Goal: Task Accomplishment & Management: Use online tool/utility

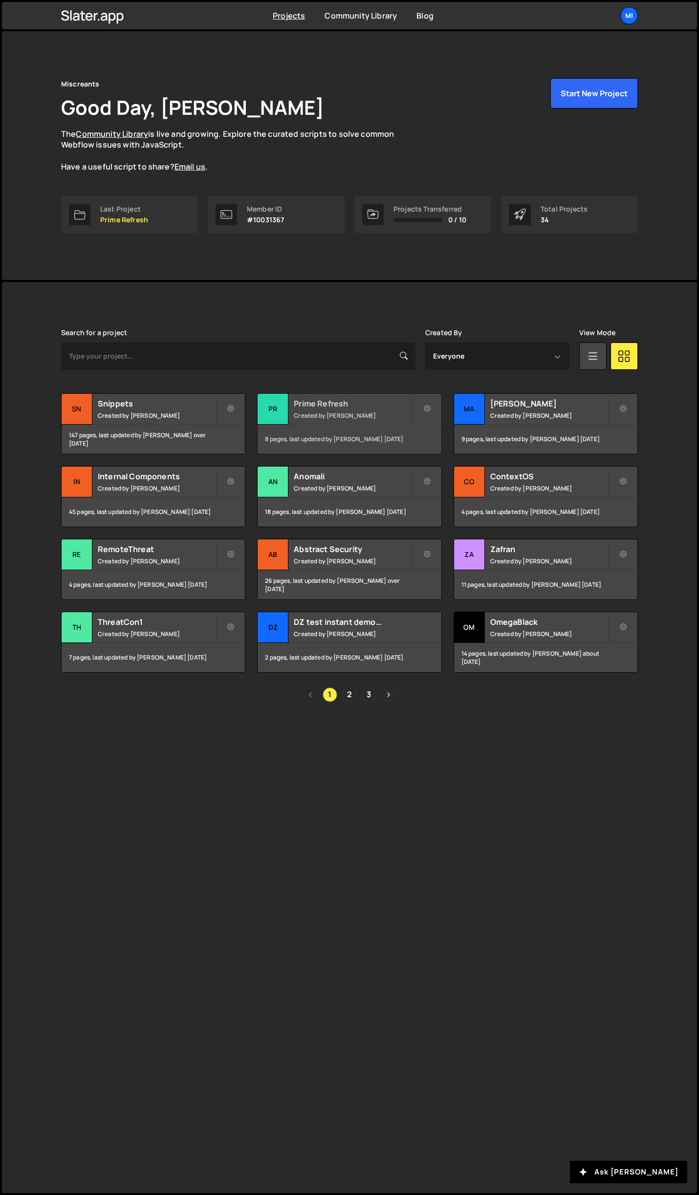
click at [354, 406] on h2 "Prime Refresh" at bounding box center [353, 403] width 118 height 11
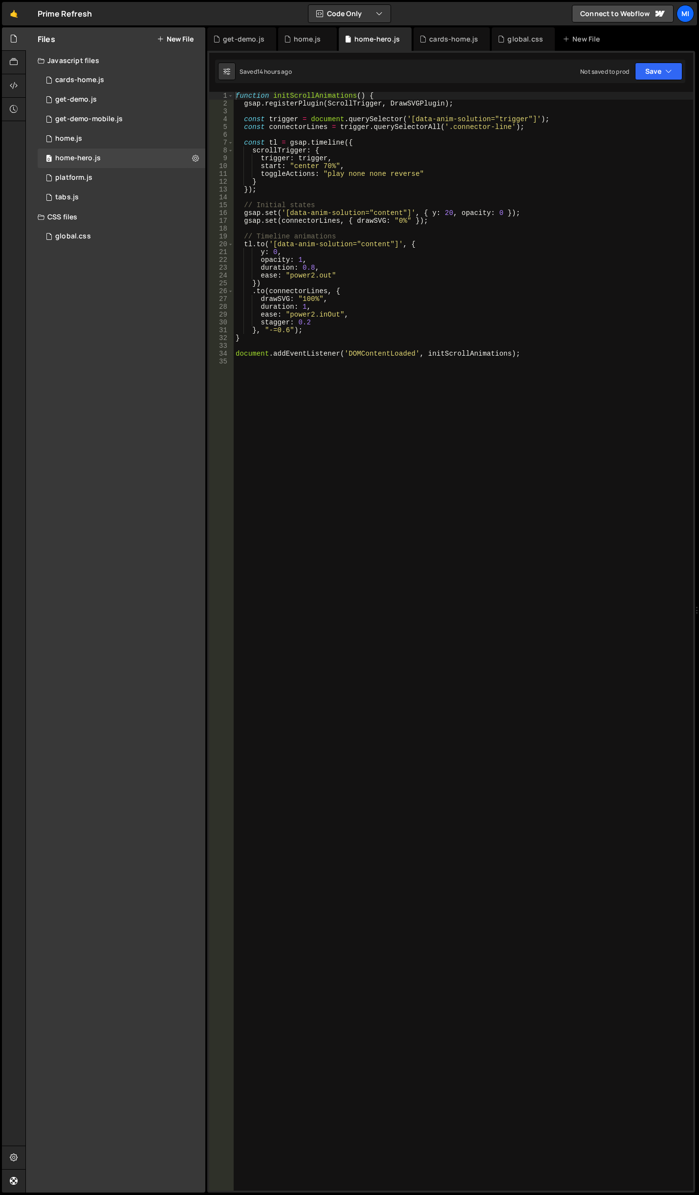
click at [169, 40] on button "New File" at bounding box center [175, 39] width 37 height 8
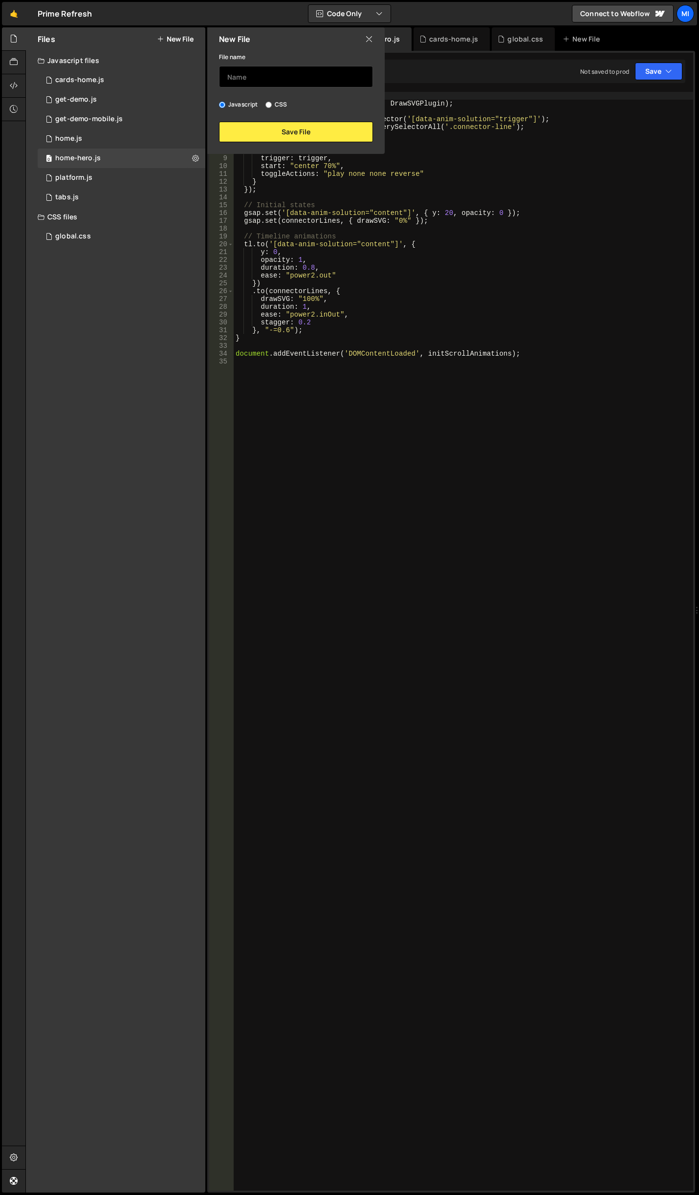
click at [271, 67] on input "text" at bounding box center [296, 76] width 154 height 21
type input "video-modal"
click at [277, 119] on div "File name video-modal Javascript CSS Save File" at bounding box center [295, 96] width 177 height 91
click at [291, 135] on button "Save File" at bounding box center [296, 132] width 154 height 21
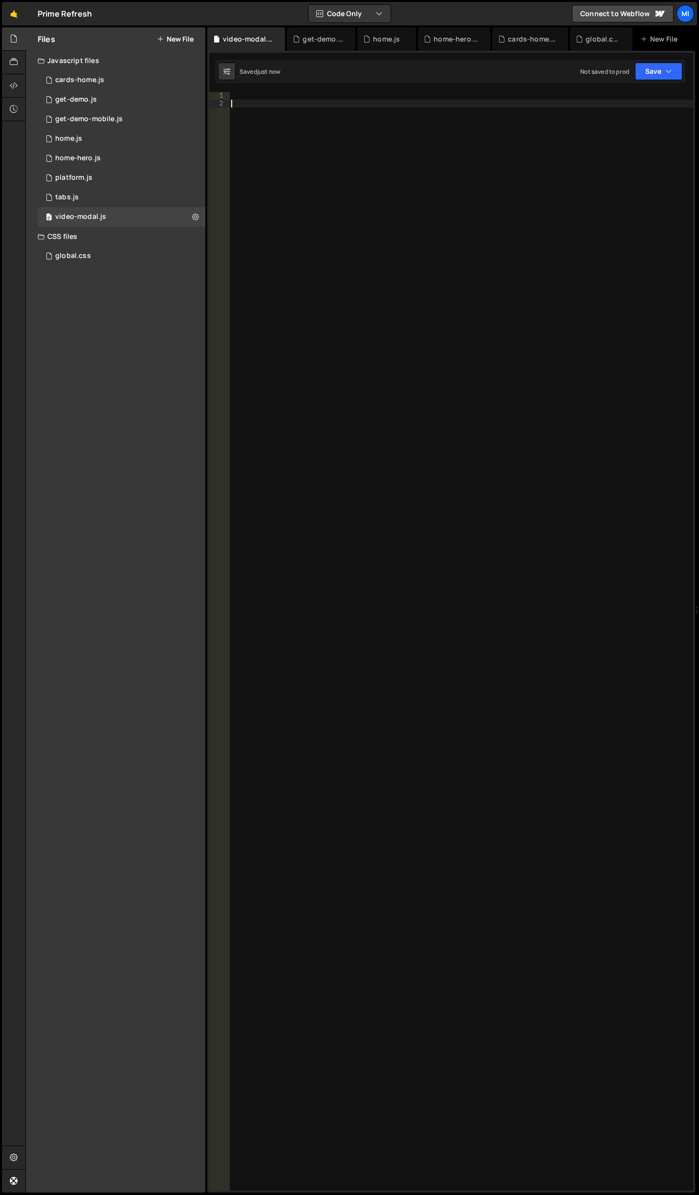
click at [336, 125] on div at bounding box center [461, 649] width 464 height 1115
paste textarea "});"
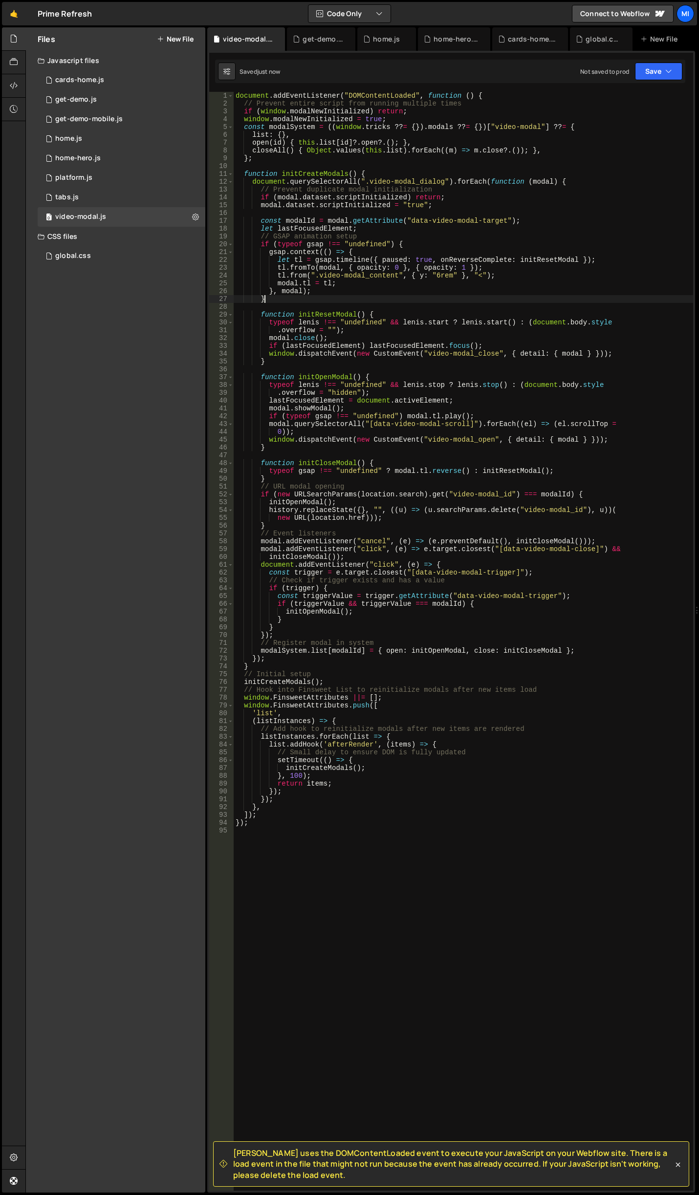
click at [436, 297] on div "document . addEventListener ( "DOMContentLoaded" , function ( ) { // Prevent en…" at bounding box center [463, 649] width 459 height 1115
click at [440, 326] on div "document . addEventListener ( "DOMContentLoaded" , function ( ) { // Prevent en…" at bounding box center [463, 649] width 459 height 1115
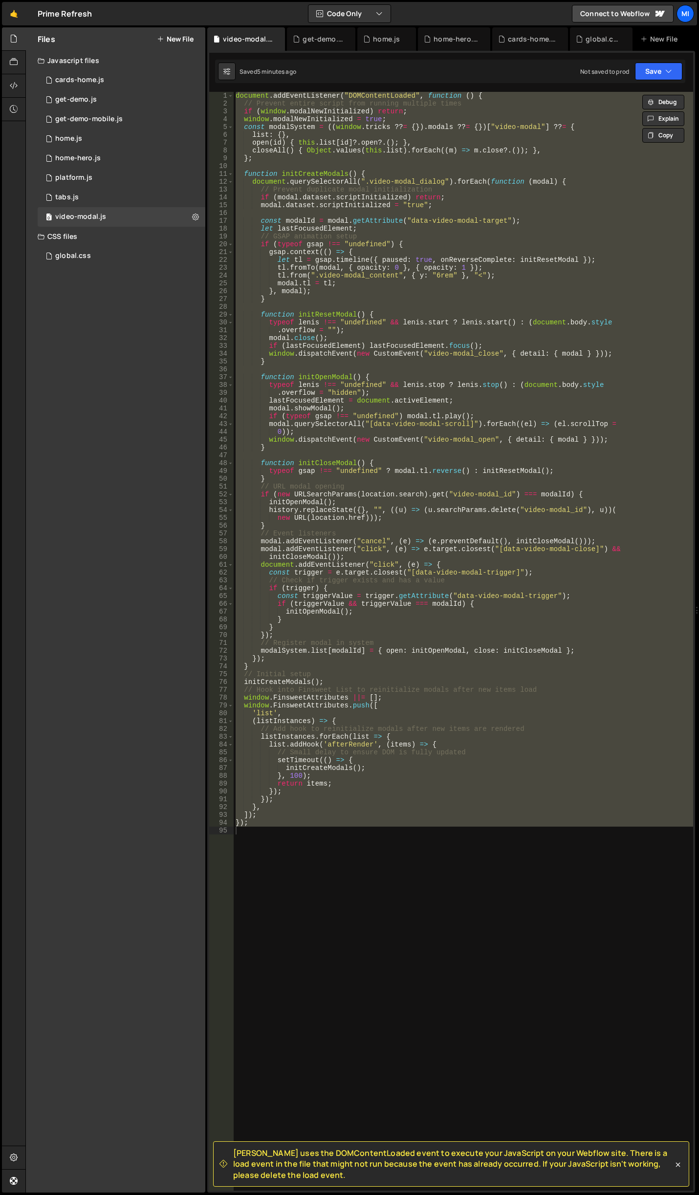
click at [490, 315] on div "document . addEventListener ( "DOMContentLoaded" , function ( ) { // Prevent en…" at bounding box center [463, 641] width 459 height 1099
click at [399, 581] on div "document . addEventListener ( "DOMContentLoaded" , function ( ) { // Prevent en…" at bounding box center [463, 641] width 459 height 1099
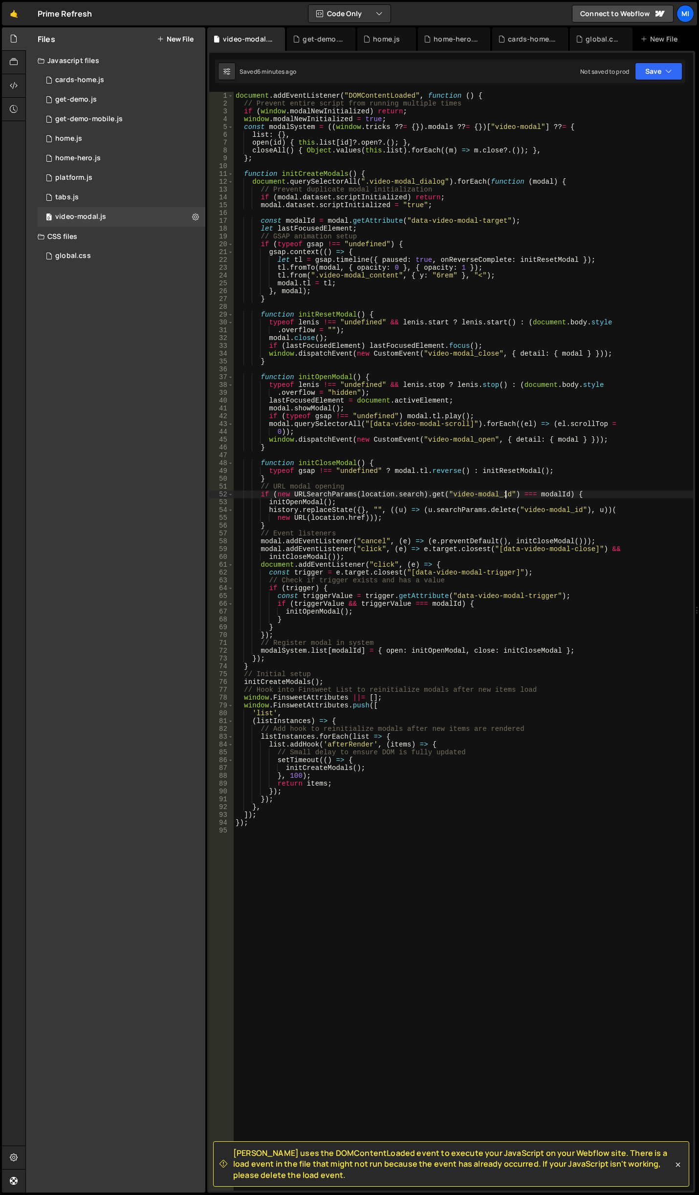
click at [505, 494] on div "document . addEventListener ( "DOMContentLoaded" , function ( ) { // Prevent en…" at bounding box center [463, 649] width 459 height 1115
drag, startPoint x: 409, startPoint y: 221, endPoint x: 500, endPoint y: 220, distance: 91.4
click at [500, 220] on div "document . addEventListener ( "DOMContentLoaded" , function ( ) { // Prevent en…" at bounding box center [463, 649] width 459 height 1115
click at [372, 494] on div "document . addEventListener ( "DOMContentLoaded" , function ( ) { // Prevent en…" at bounding box center [463, 649] width 459 height 1115
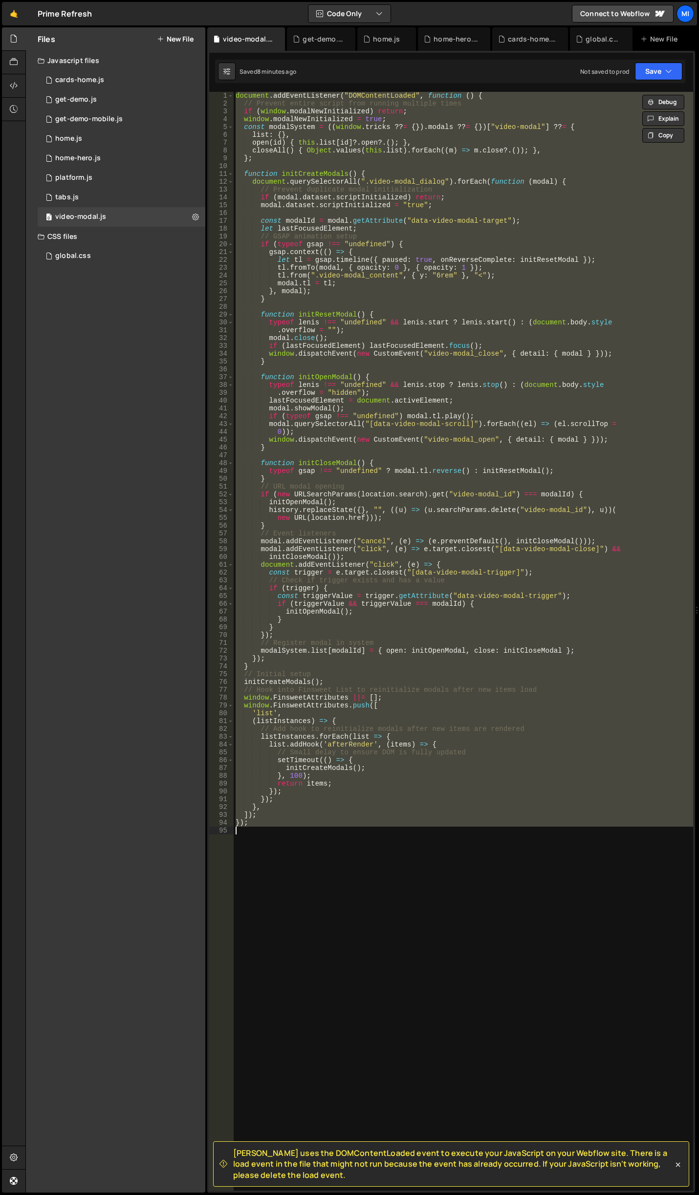
paste textarea
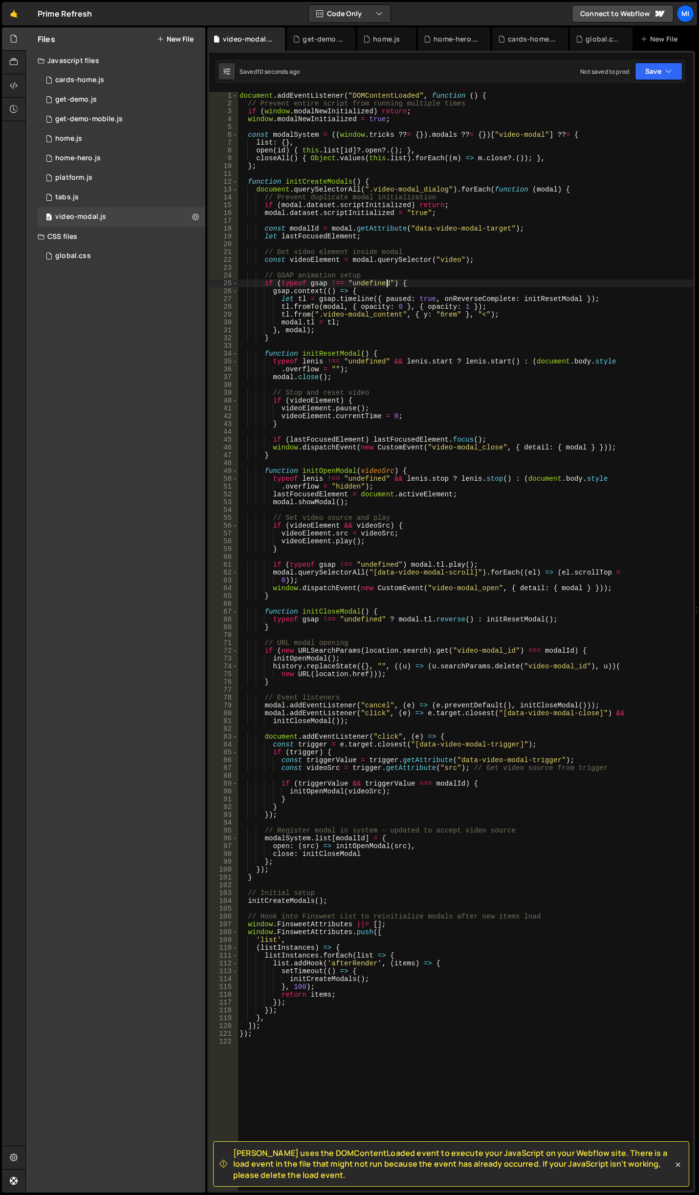
click at [387, 283] on div "document . addEventListener ( "DOMContentLoaded" , function ( ) { // Prevent en…" at bounding box center [464, 649] width 455 height 1115
type textarea "if (typeof gsap !== "undefined") {"
click at [11, 94] on div at bounding box center [14, 85] width 24 height 23
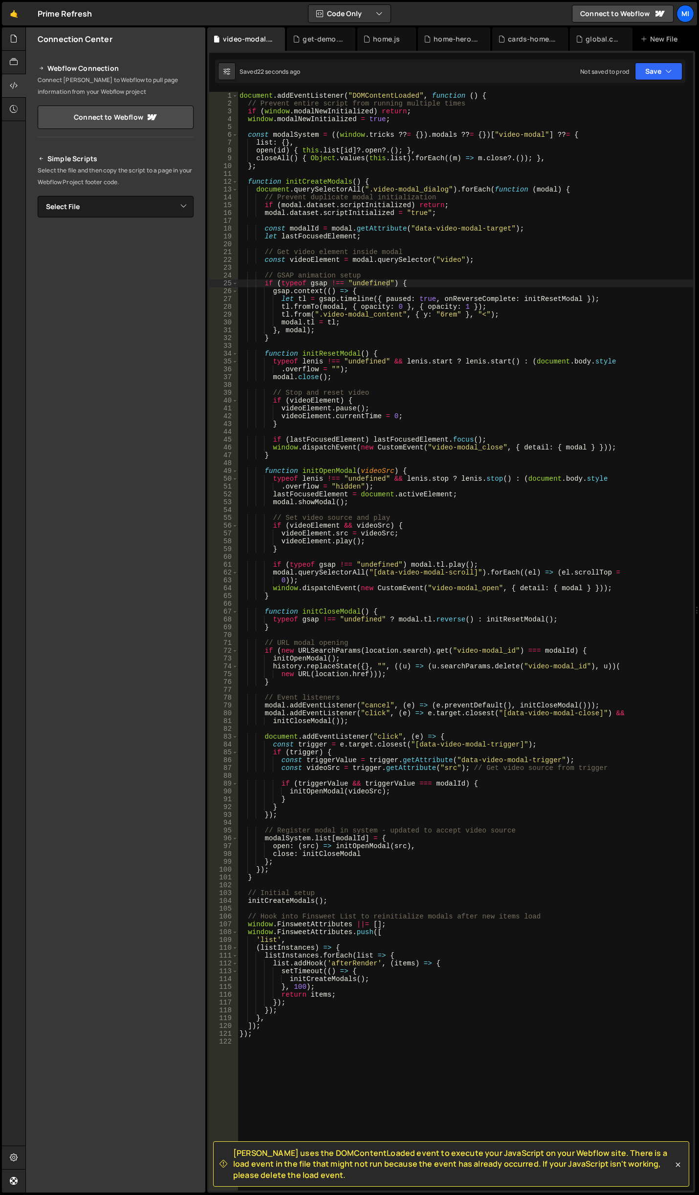
click at [179, 218] on div "Simple Scripts Select the file and then copy the script to a page in your Webfl…" at bounding box center [116, 286] width 156 height 266
click at [180, 210] on select "Select File cards-home.js get-demo.js get-demo-mobile.js home.js home-hero.js p…" at bounding box center [116, 206] width 156 height 21
select select "47444"
click at [38, 196] on select "Select File cards-home.js get-demo.js get-demo-mobile.js home.js home-hero.js p…" at bounding box center [116, 206] width 156 height 21
click at [186, 242] on button "Button group with nested dropdown" at bounding box center [187, 240] width 14 height 21
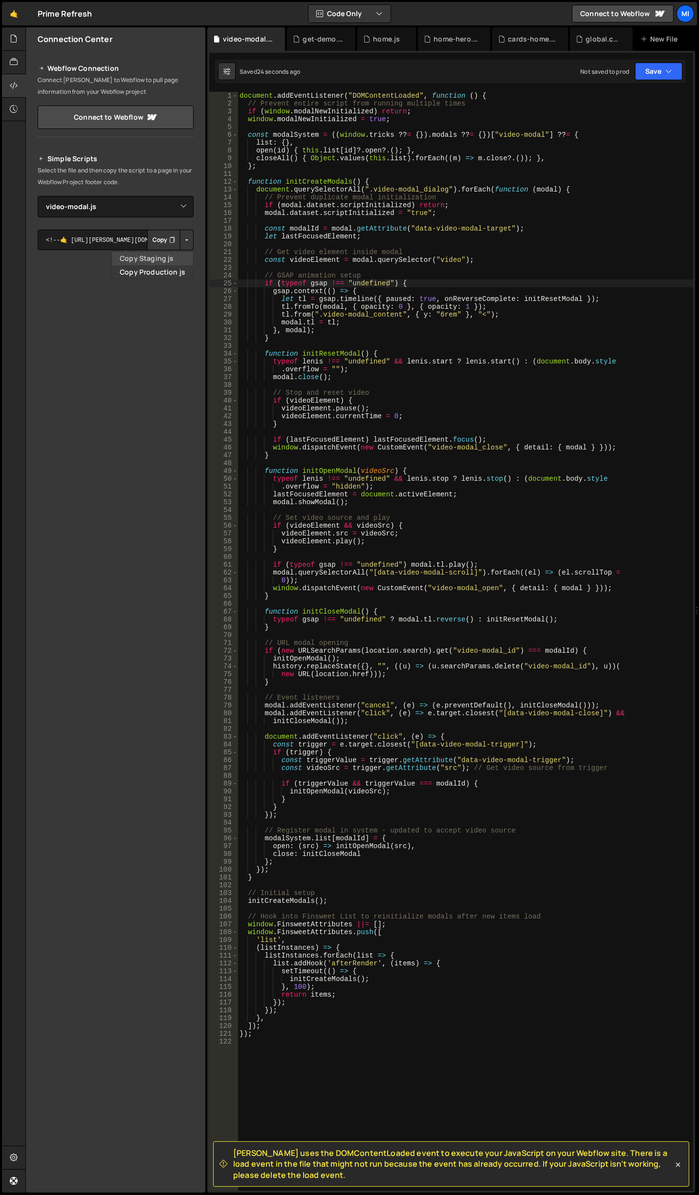
click at [165, 255] on link "Copy Staging js" at bounding box center [152, 259] width 81 height 14
click at [382, 410] on div "document . addEventListener ( "DOMContentLoaded" , function ( ) { // Prevent en…" at bounding box center [464, 649] width 455 height 1115
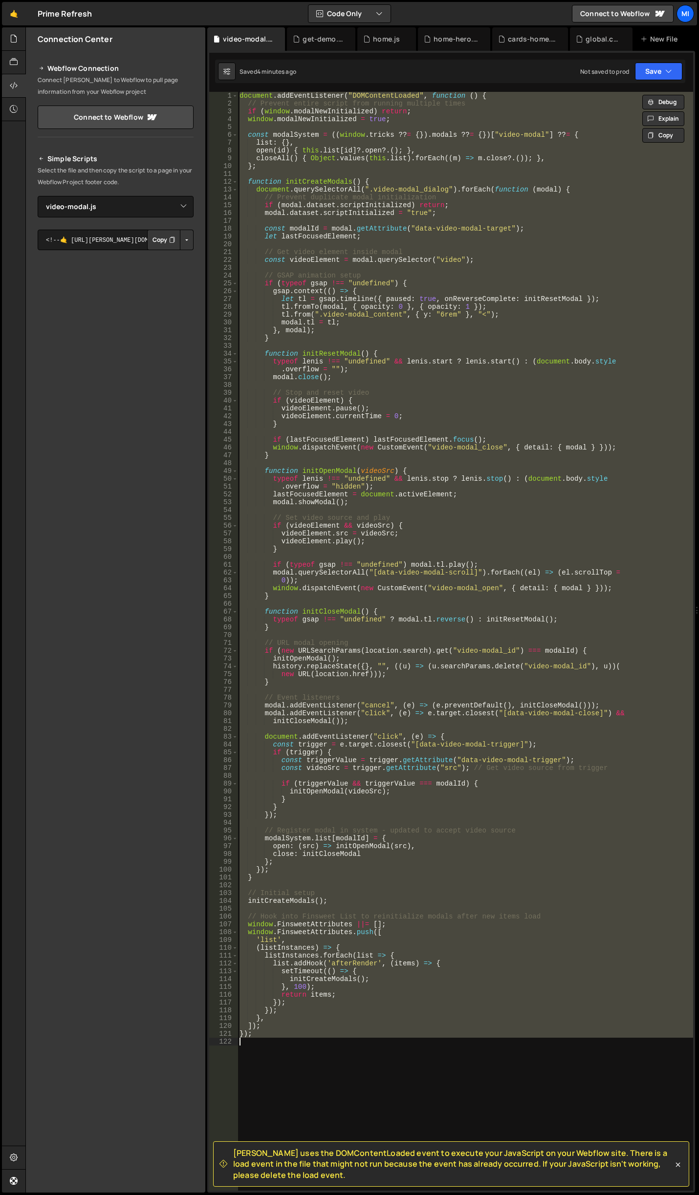
paste textarea
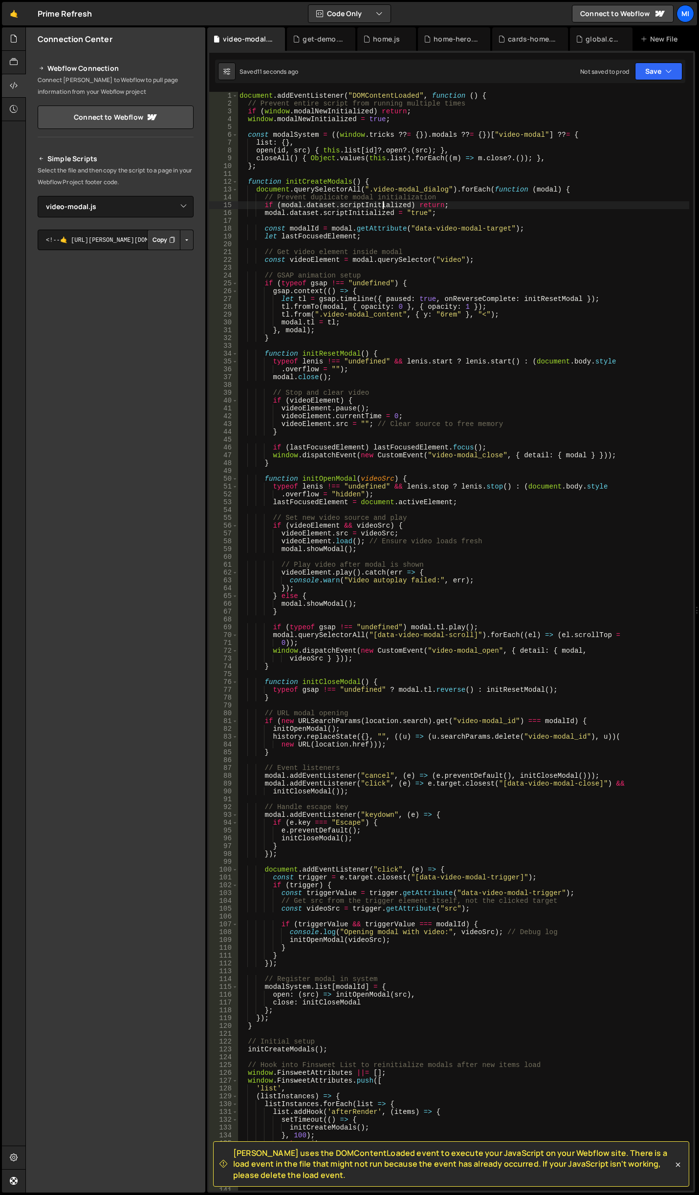
click at [382, 207] on div "document . addEventListener ( "DOMContentLoaded" , function ( ) { // Prevent en…" at bounding box center [462, 649] width 451 height 1115
click at [415, 353] on div "document . addEventListener ( "DOMContentLoaded" , function ( ) { // Prevent en…" at bounding box center [462, 649] width 451 height 1115
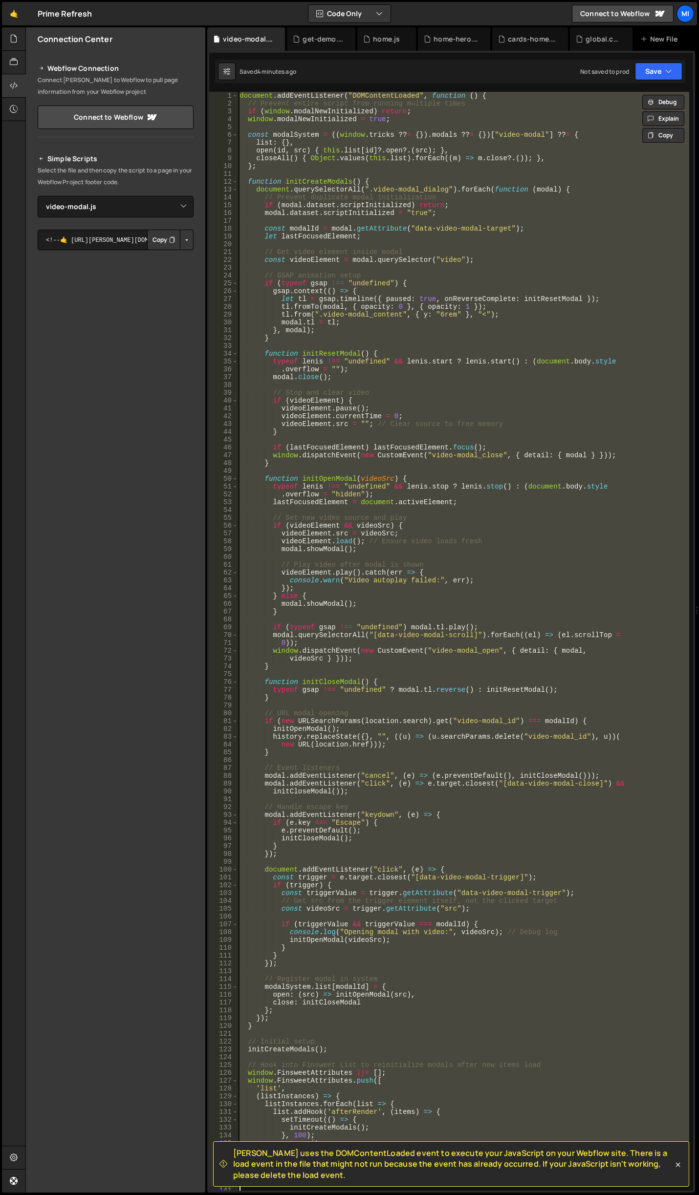
click at [359, 317] on div "document . addEventListener ( "DOMContentLoaded" , function ( ) { // Prevent en…" at bounding box center [462, 649] width 451 height 1115
paste textarea
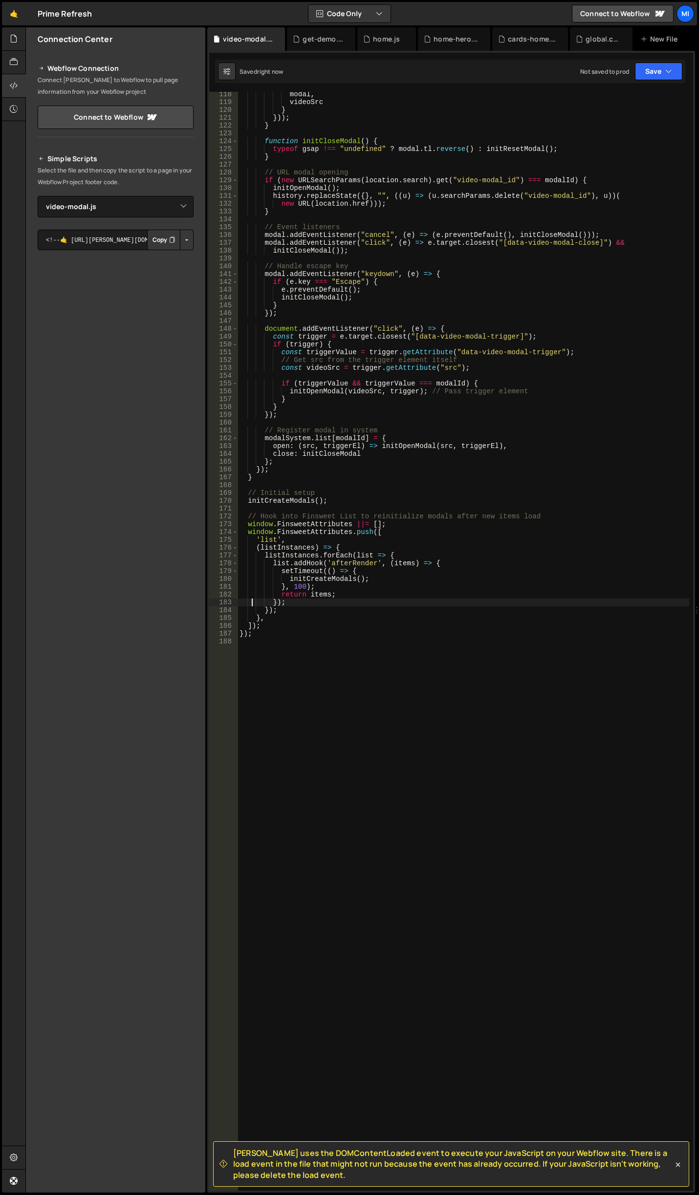
scroll to position [917, 0]
click at [278, 404] on div "modal , videoSrc } })) ; } function initCloseModal ( ) { typeof gsap !== "undef…" at bounding box center [462, 647] width 451 height 1115
type textarea "});"
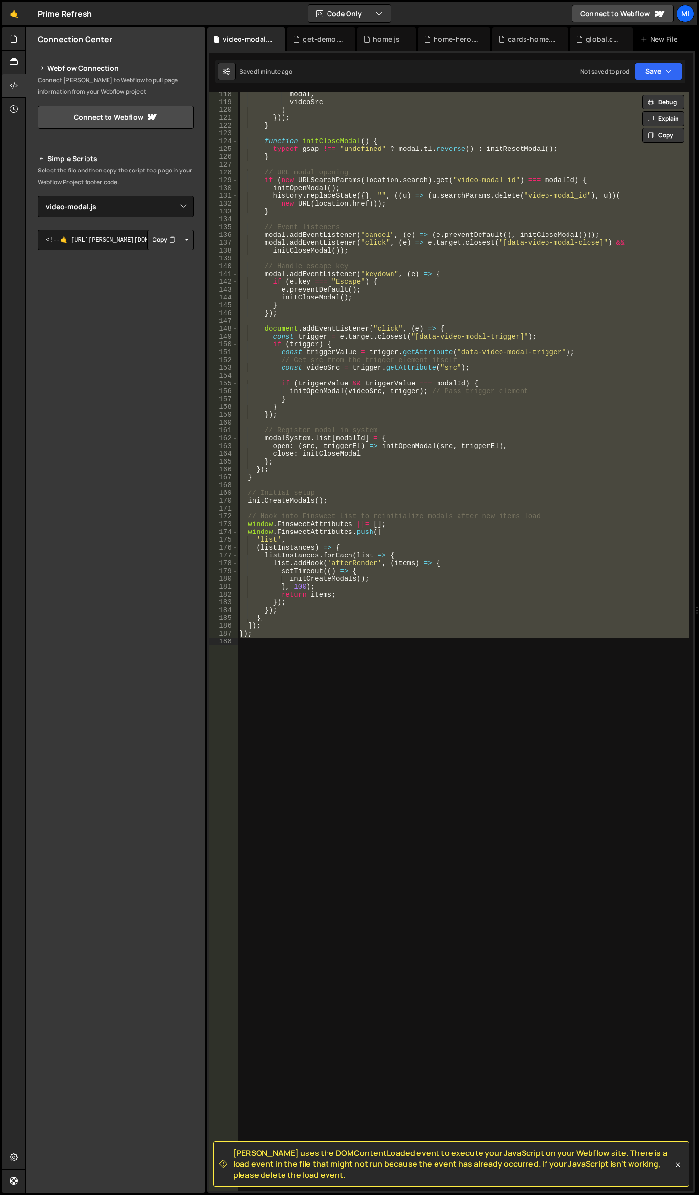
click at [348, 218] on div "modal , videoSrc } })) ; } function initCloseModal ( ) { typeof gsap !== "undef…" at bounding box center [462, 641] width 451 height 1099
paste textarea
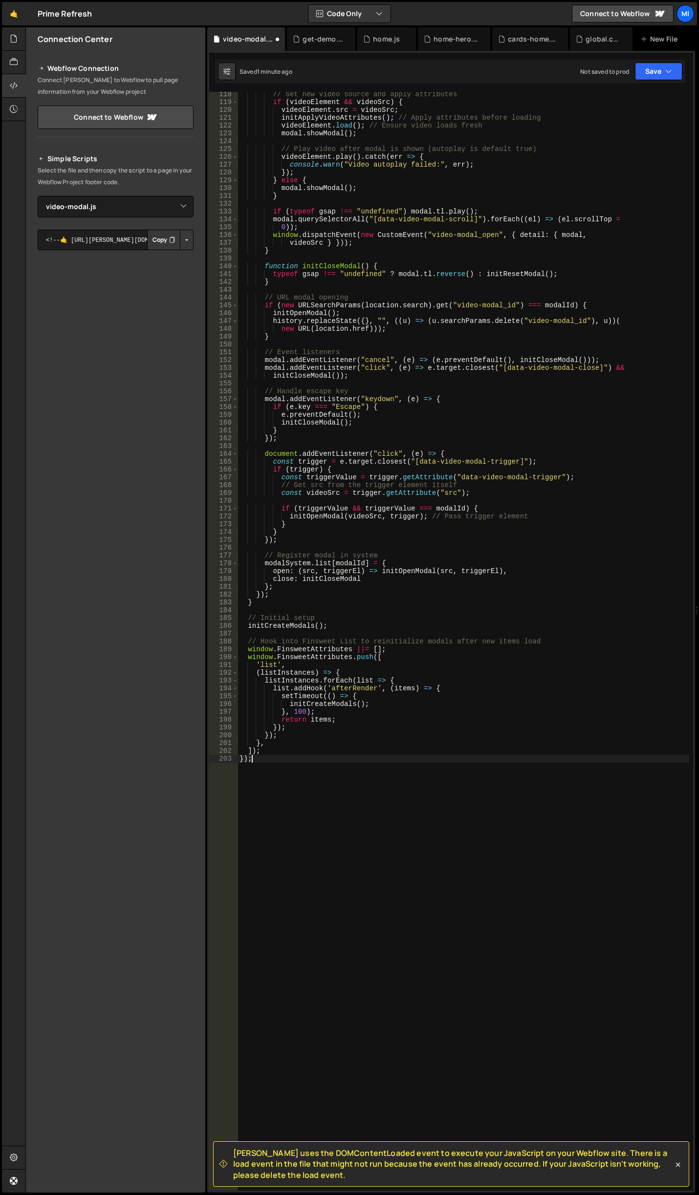
type textarea "});"
